Goal: Transaction & Acquisition: Obtain resource

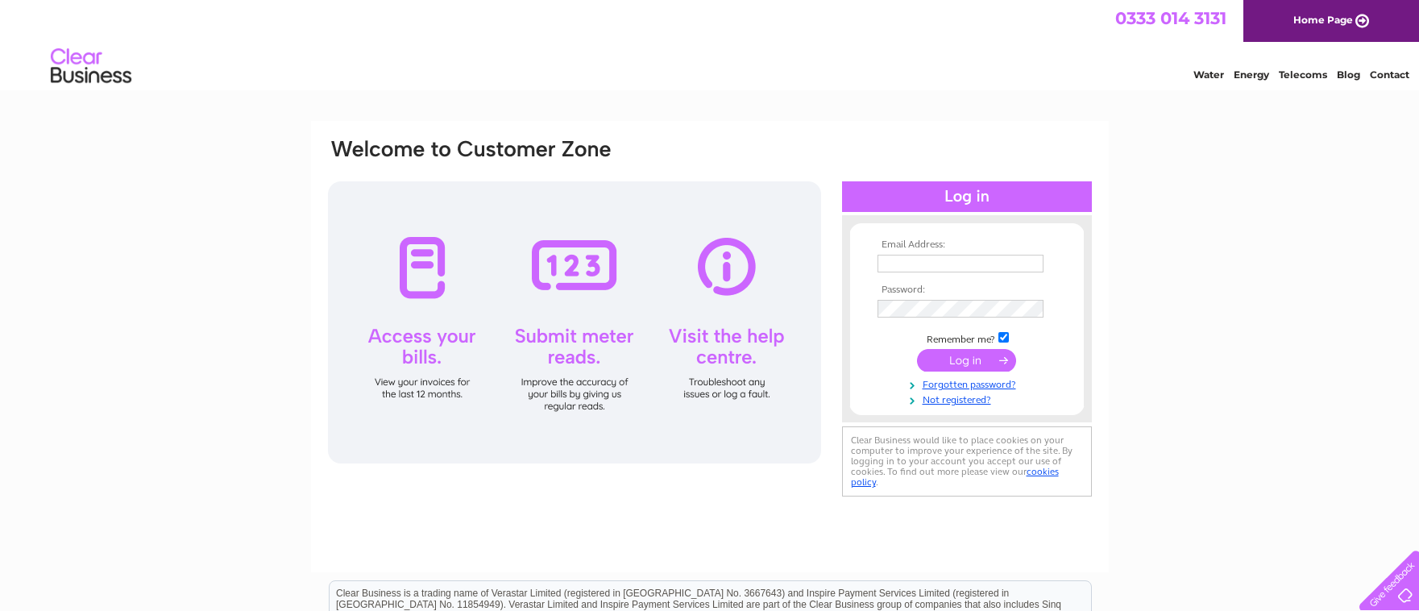
type input "[EMAIL_ADDRESS][DOMAIN_NAME]"
click at [975, 356] on input "submit" at bounding box center [966, 360] width 99 height 23
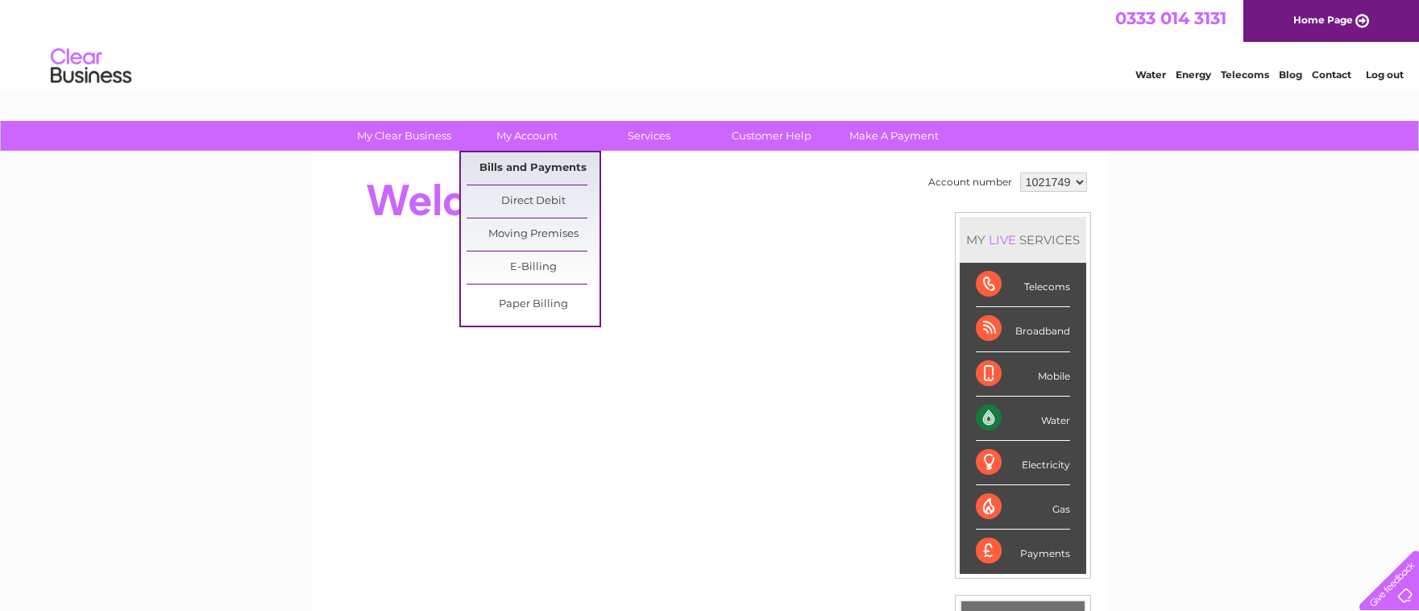
click at [524, 171] on link "Bills and Payments" at bounding box center [533, 168] width 133 height 32
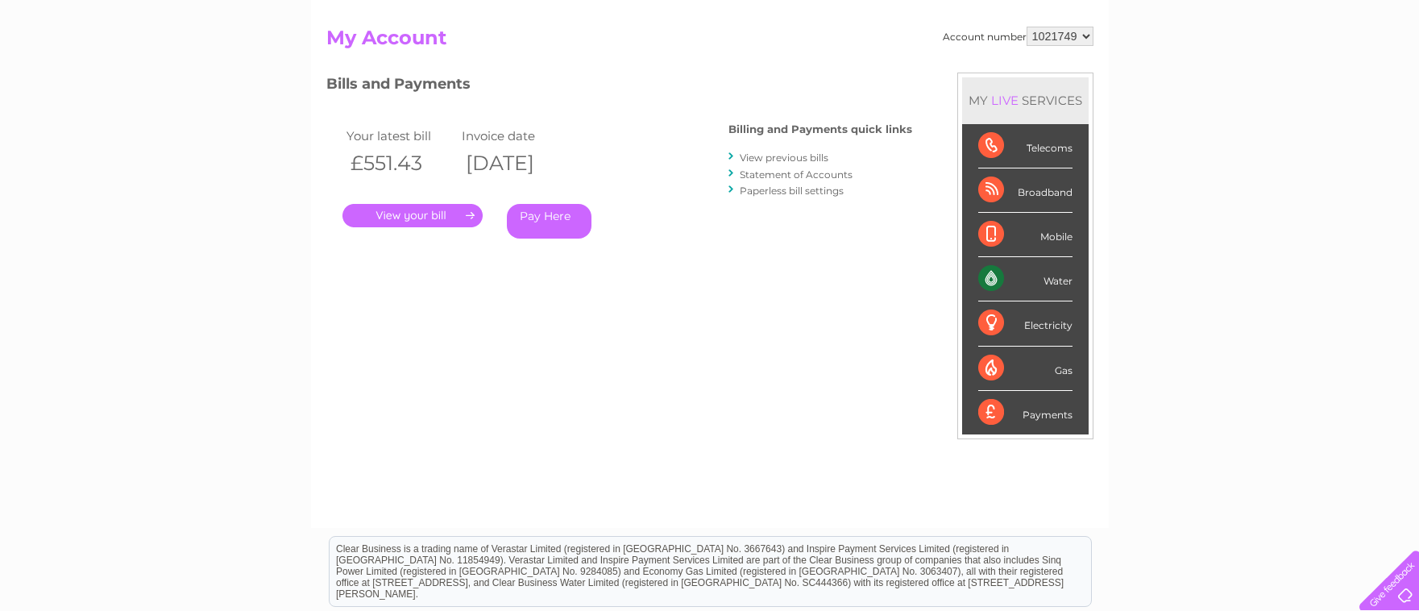
scroll to position [161, 0]
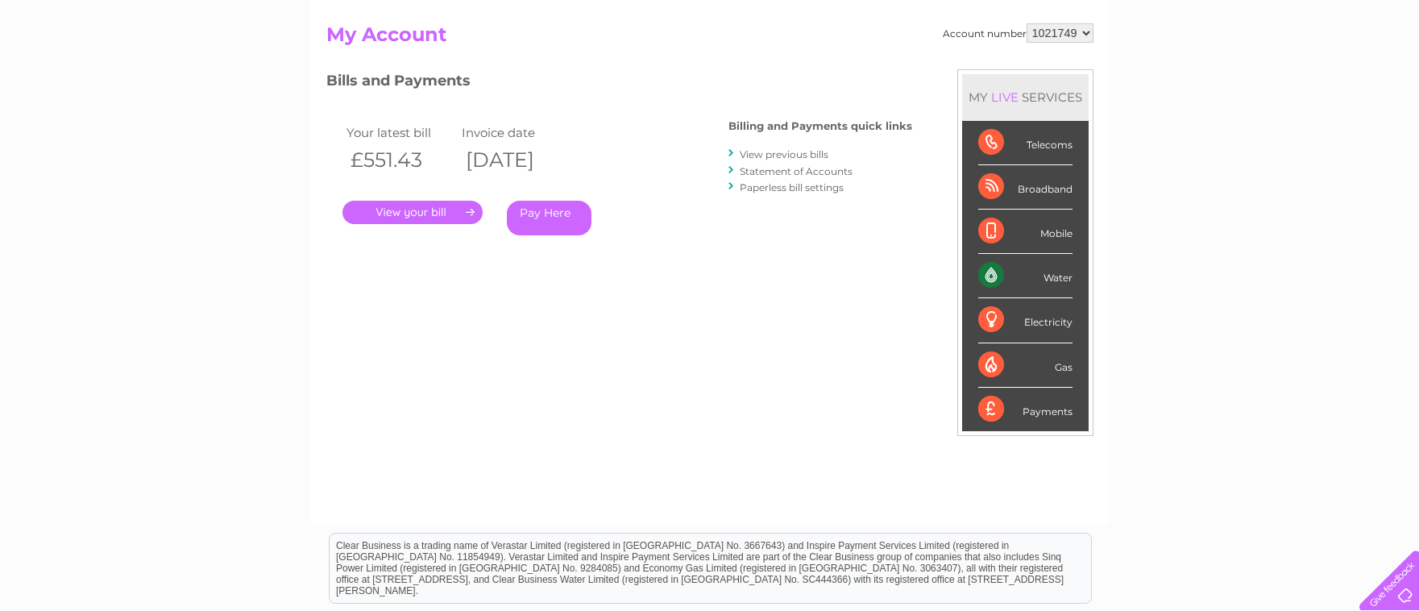
click at [430, 217] on link "." at bounding box center [413, 212] width 140 height 23
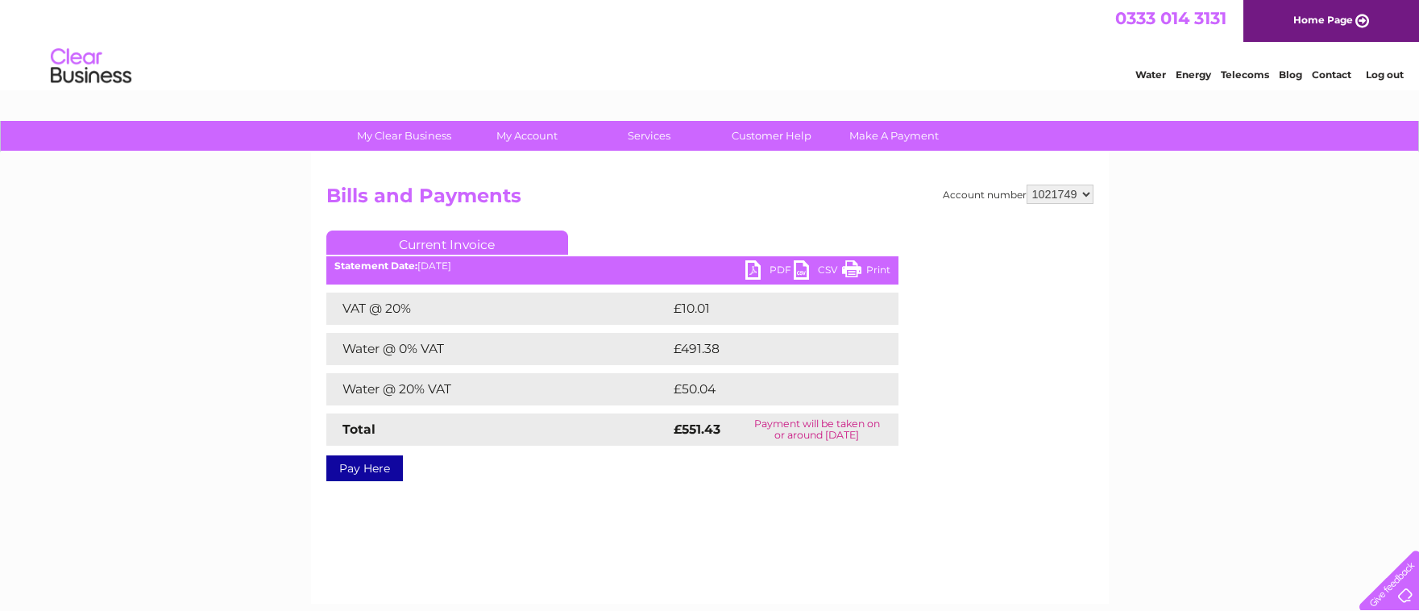
click at [763, 268] on link "PDF" at bounding box center [770, 271] width 48 height 23
